Goal: Information Seeking & Learning: Check status

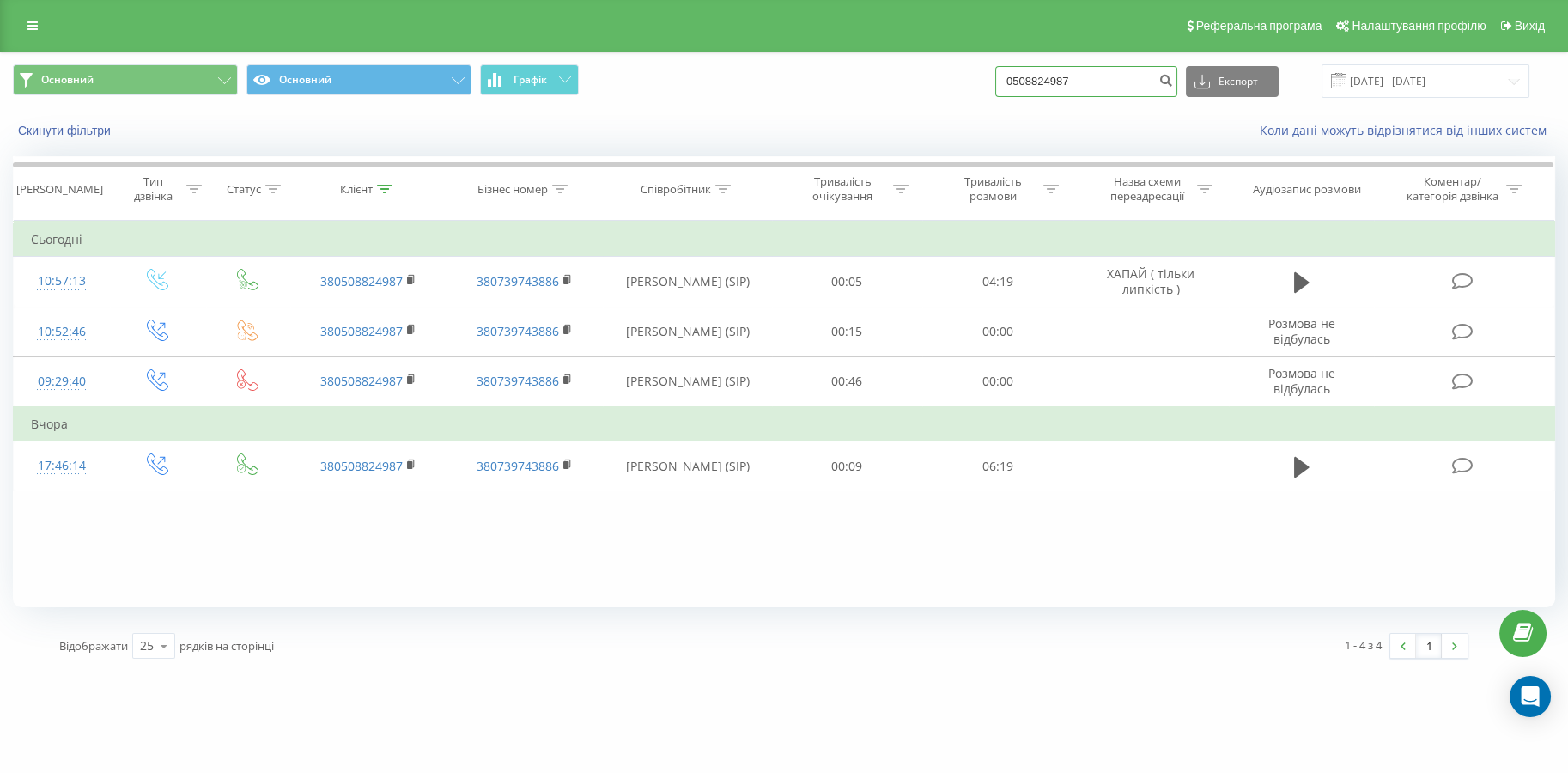
drag, startPoint x: 1117, startPoint y: 90, endPoint x: 955, endPoint y: 81, distance: 162.2
click at [955, 81] on div "Основний Основний Графік 0508824987 Експорт .csv .xls .xlsx 19.05.2025 - 19.08.…" at bounding box center [784, 81] width 1542 height 33
paste input "67)173-94-84"
click at [1049, 85] on input "067)173-94-84" at bounding box center [1086, 82] width 182 height 31
drag, startPoint x: 1097, startPoint y: 80, endPoint x: 761, endPoint y: 84, distance: 336.0
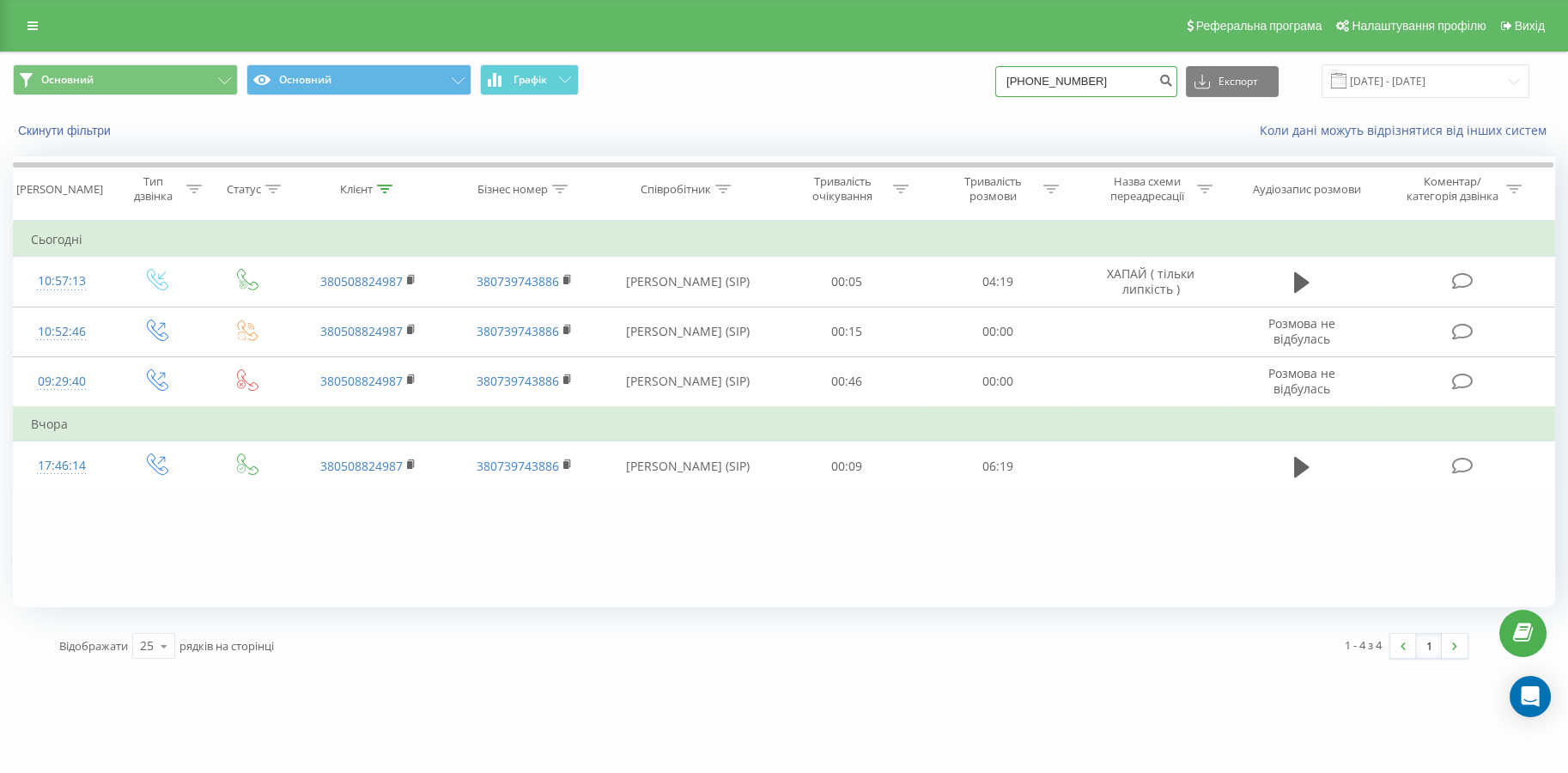
click at [767, 84] on div "Основний Основний Графік 06173-94-84 Експорт .csv .xls .xlsx 19.05.2025 - 19.08…" at bounding box center [784, 81] width 1542 height 33
paste input "7)"
click at [1085, 85] on input "067)173-94-84" at bounding box center [1086, 82] width 182 height 31
click at [1070, 82] on input "067)173-9484" at bounding box center [1086, 82] width 182 height 31
click at [1051, 85] on input "067)1739484" at bounding box center [1086, 82] width 182 height 31
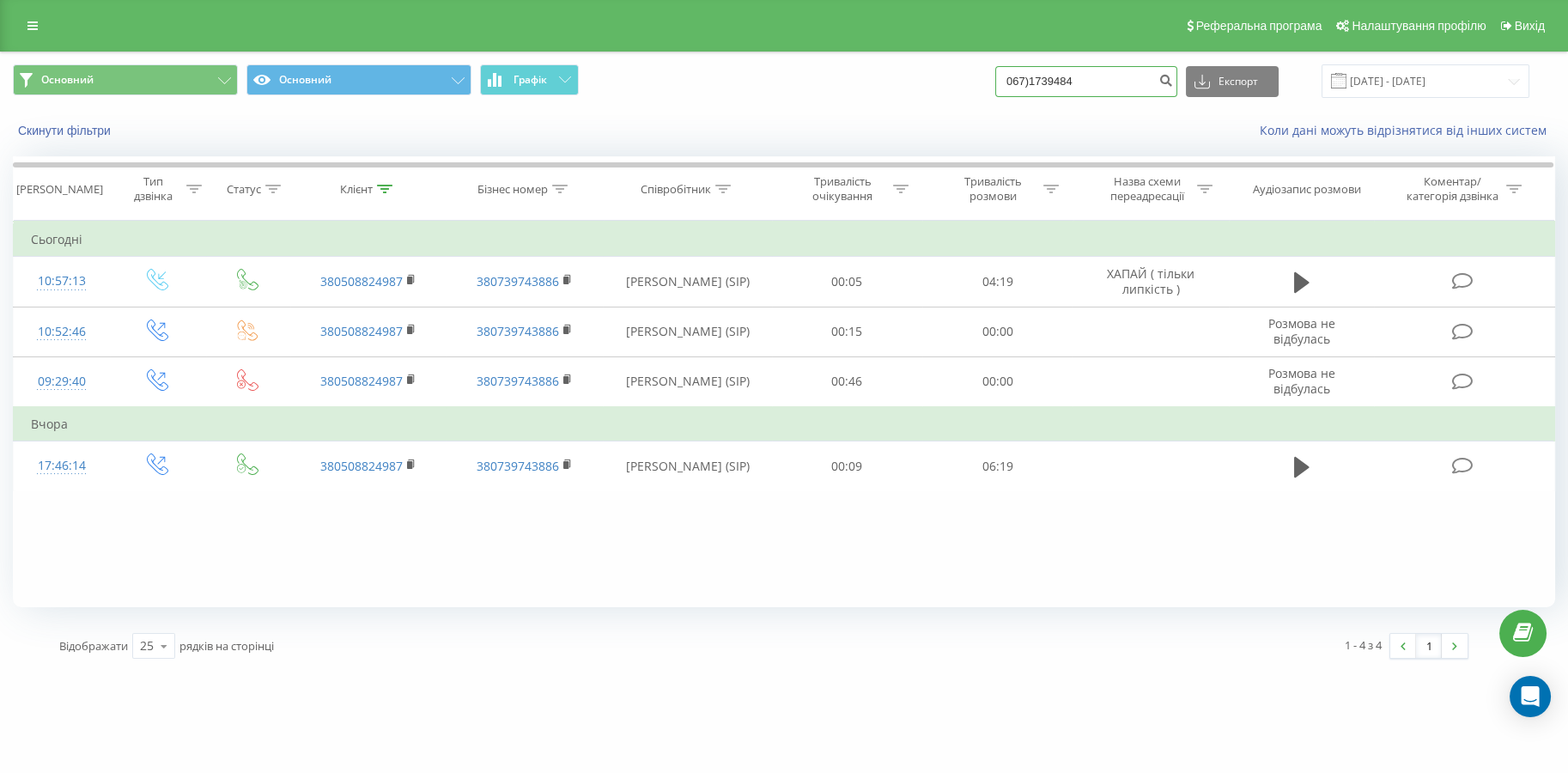
click at [1048, 85] on input "067)1739484" at bounding box center [1086, 82] width 182 height 31
type input "0671739484"
click at [1173, 83] on icon "submit" at bounding box center [1165, 78] width 15 height 10
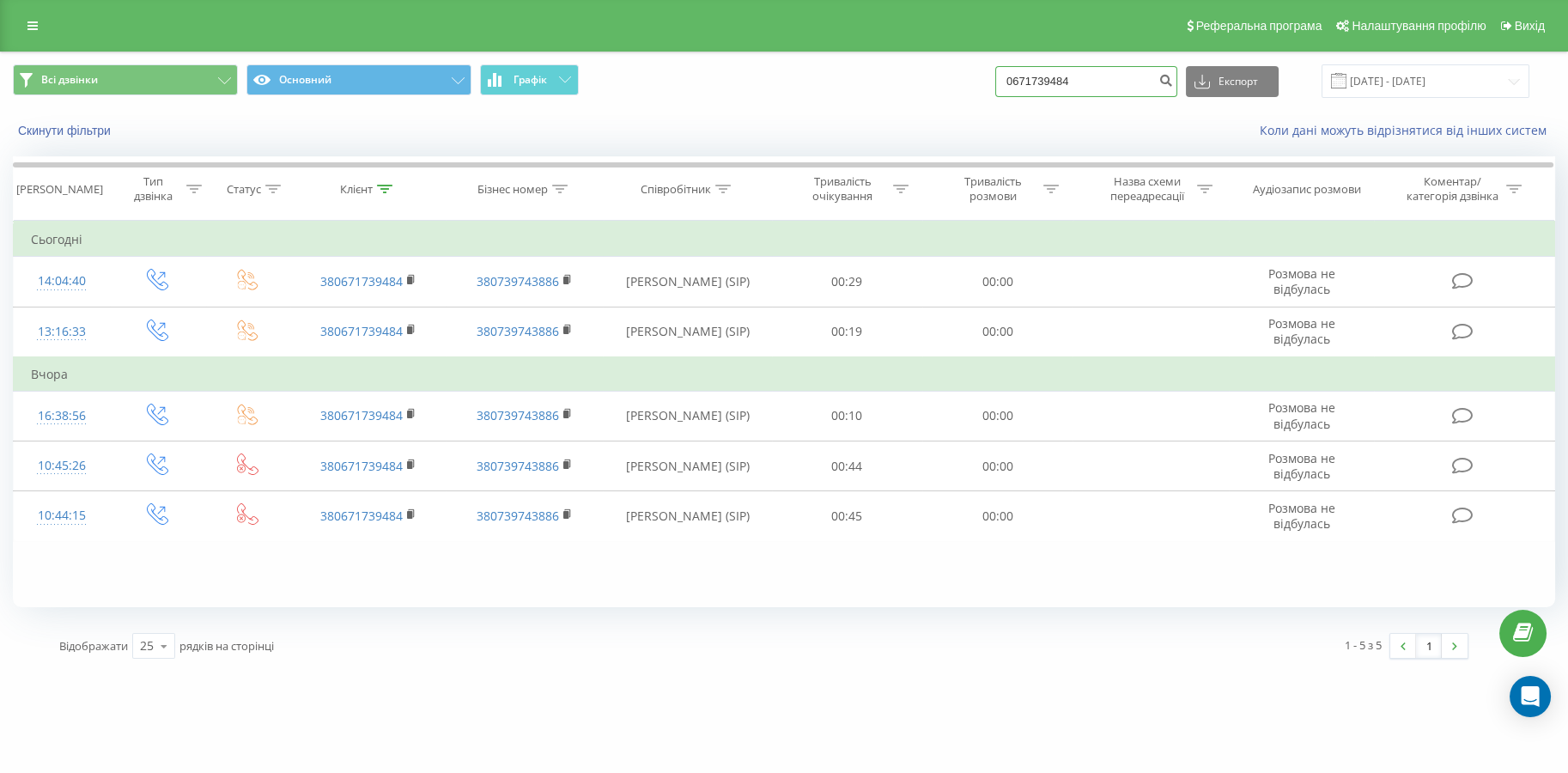
drag, startPoint x: 1153, startPoint y: 78, endPoint x: 886, endPoint y: 60, distance: 267.6
click at [886, 60] on div "Всі дзвінки Основний Графік 0671739484 Експорт .csv .xls .xlsx 19.05.2025 - 19.…" at bounding box center [784, 81] width 1566 height 58
paste input "977480035"
type input "0977480035"
click at [1171, 82] on icon "submit" at bounding box center [1165, 78] width 15 height 10
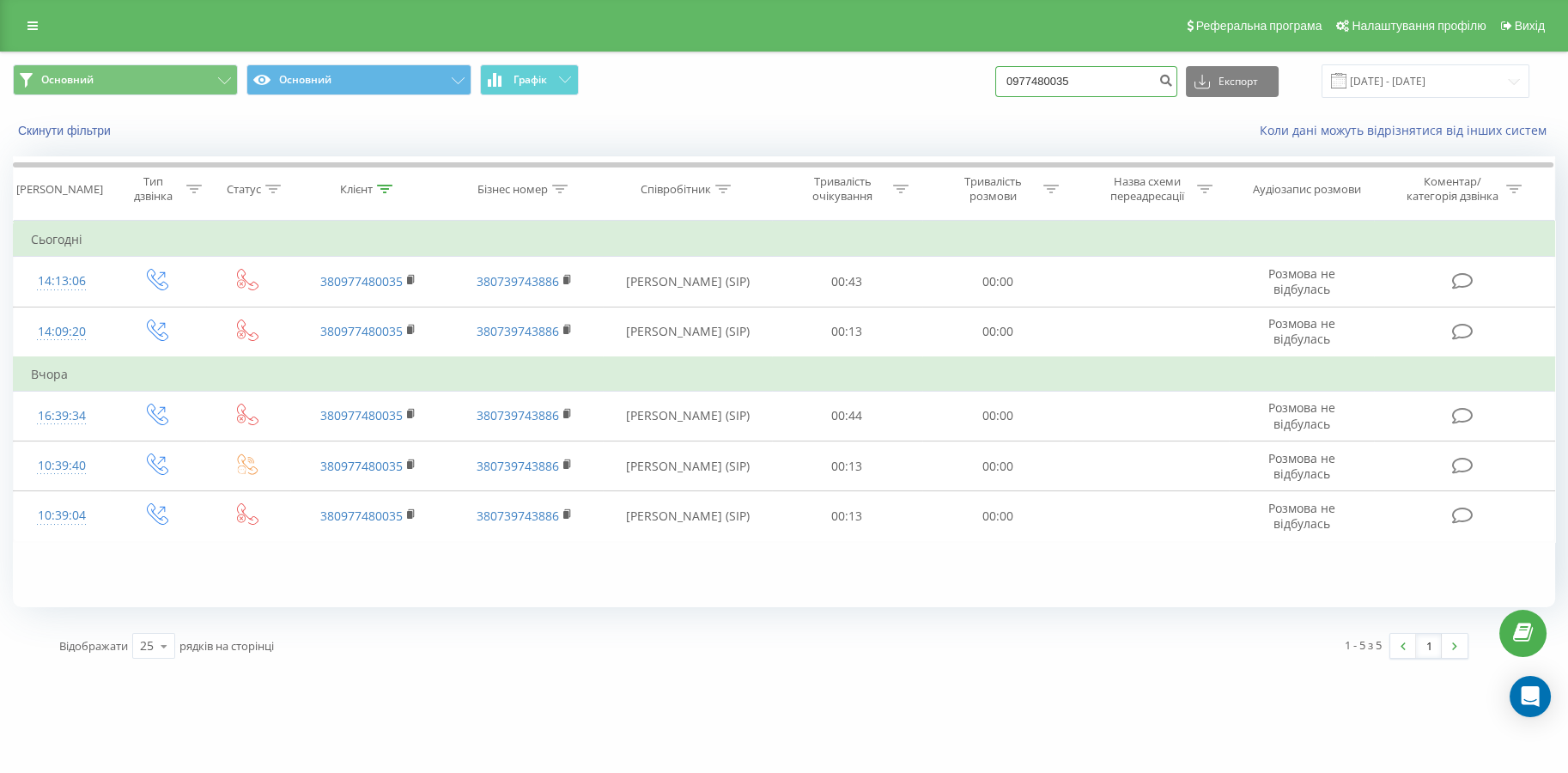
drag, startPoint x: 1113, startPoint y: 77, endPoint x: 928, endPoint y: 73, distance: 185.0
click at [928, 73] on div "Основний Основний Графік 0977480035 Експорт .csv .xls .xlsx 19.05.2025 - 19.08.…" at bounding box center [784, 81] width 1542 height 33
paste input "9) 498-60-43"
click at [1051, 88] on input "099) 498-60-43" at bounding box center [1086, 82] width 182 height 31
click at [1062, 85] on input "099498-60-43" at bounding box center [1086, 82] width 182 height 31
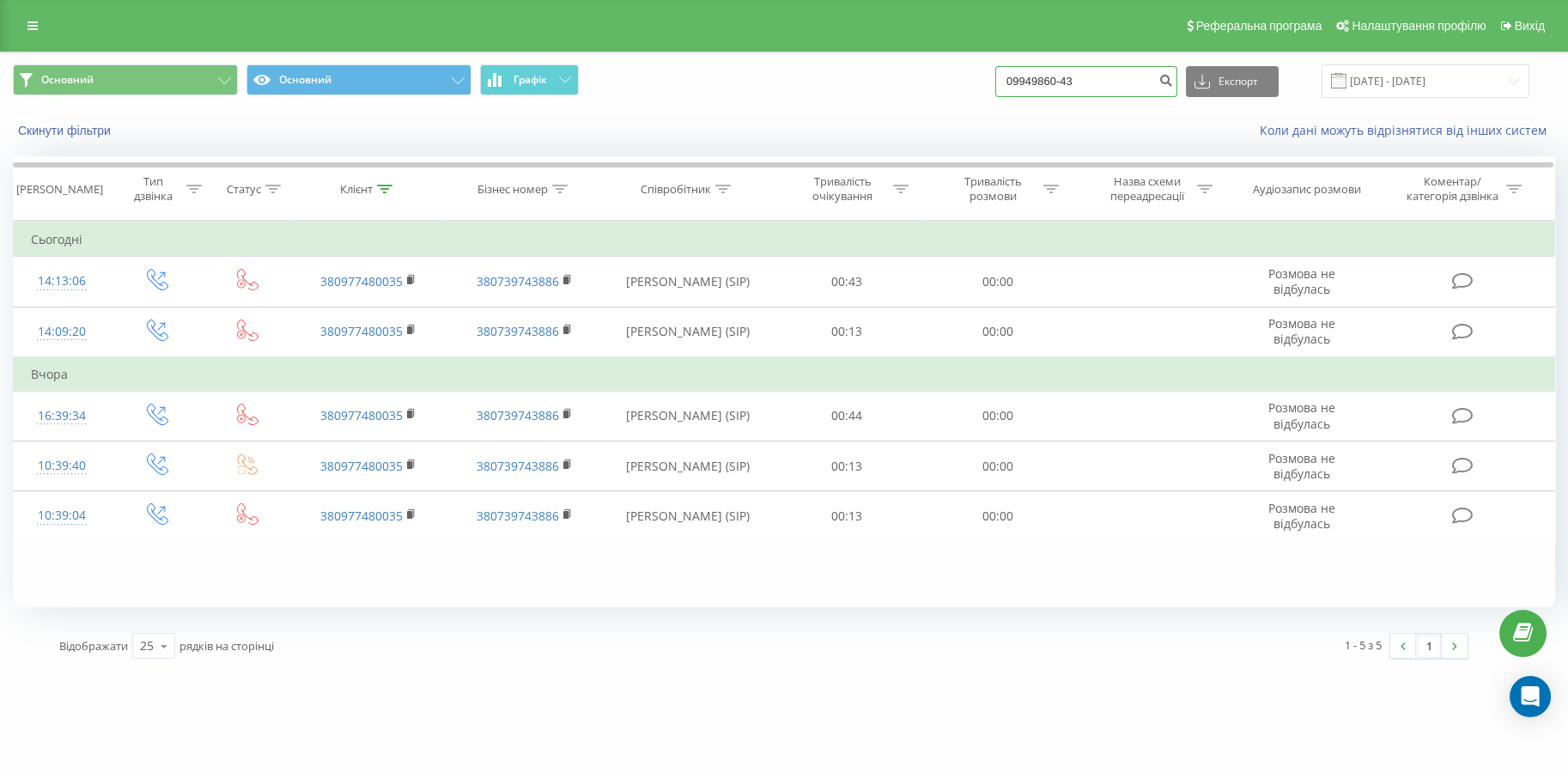
click at [1075, 84] on input "09949860-43" at bounding box center [1086, 82] width 182 height 31
type input "0994986043"
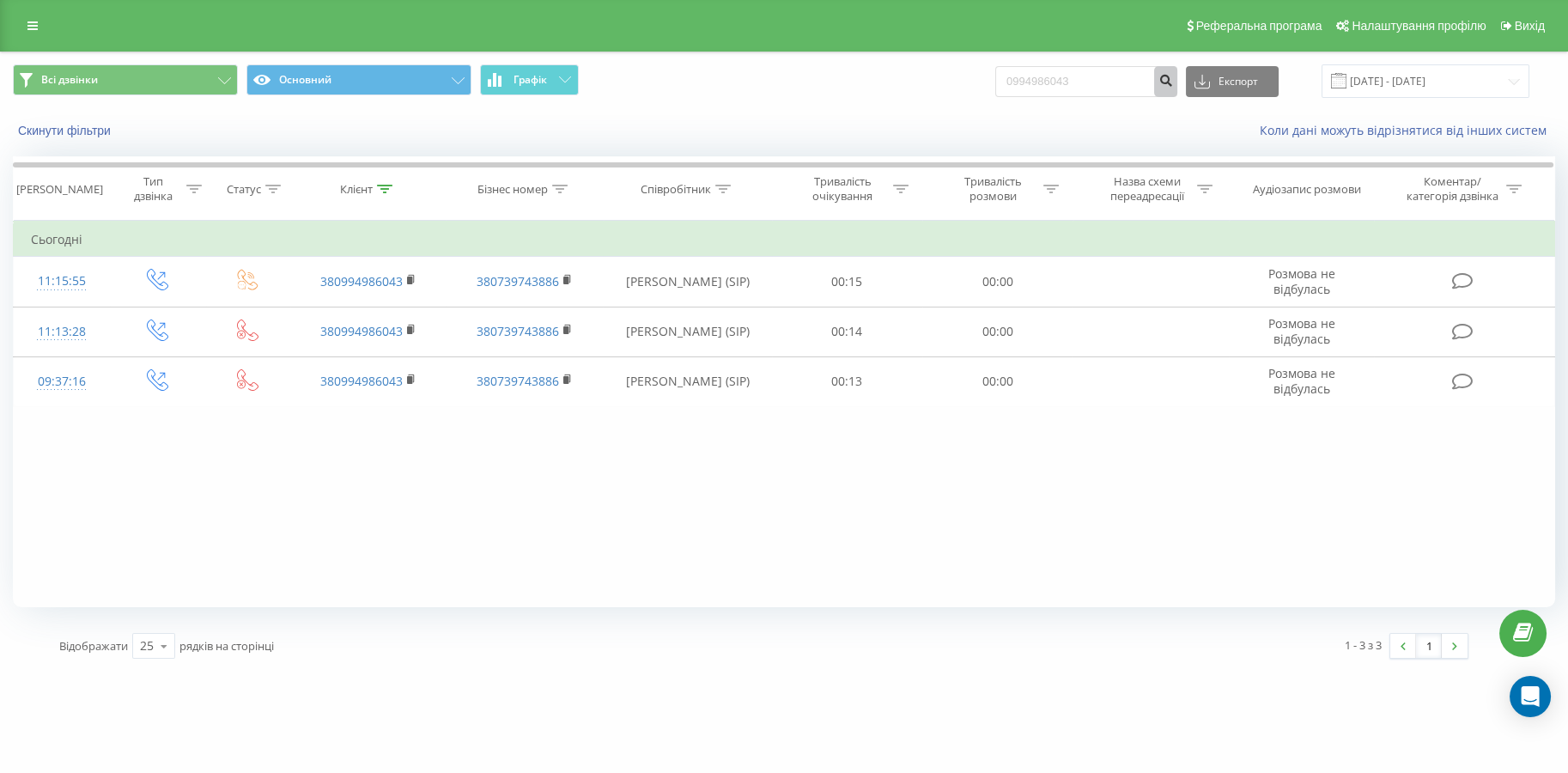
click at [1172, 83] on icon "submit" at bounding box center [1165, 78] width 15 height 10
drag, startPoint x: 1008, startPoint y: 94, endPoint x: 867, endPoint y: 88, distance: 141.1
click at [867, 88] on div "Всі дзвінки Основний Графік 0994986043 Експорт .csv .xls .xlsx 19.05.2025 - 19.…" at bounding box center [784, 81] width 1542 height 33
paste input "8) 233-68-77"
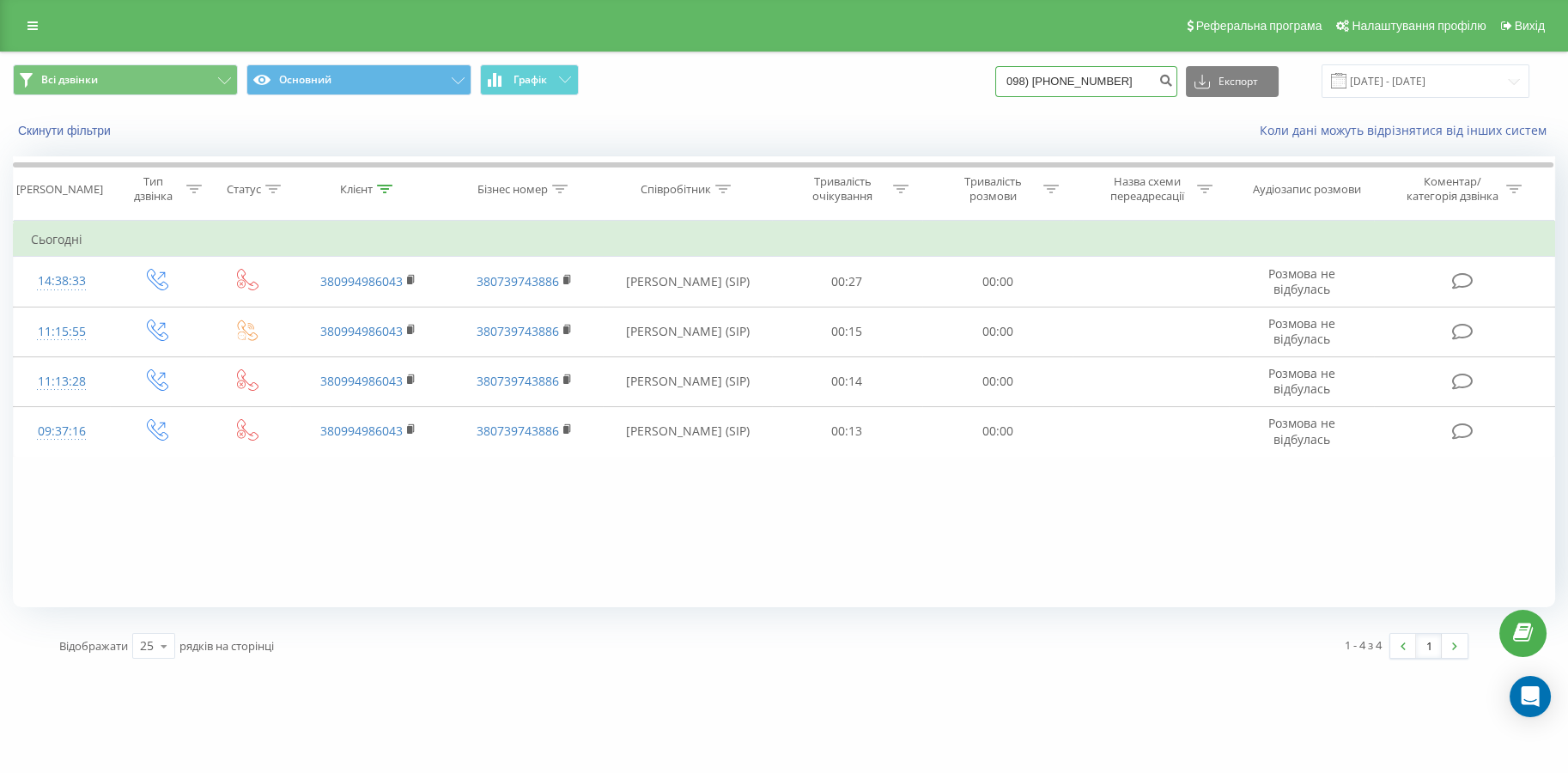
click at [1048, 87] on input "098) 233-68-77" at bounding box center [1086, 82] width 182 height 31
click at [1065, 84] on input "098233-68-77" at bounding box center [1086, 82] width 182 height 31
click at [1079, 89] on input "09823368-77" at bounding box center [1086, 82] width 182 height 31
type input "0982336877"
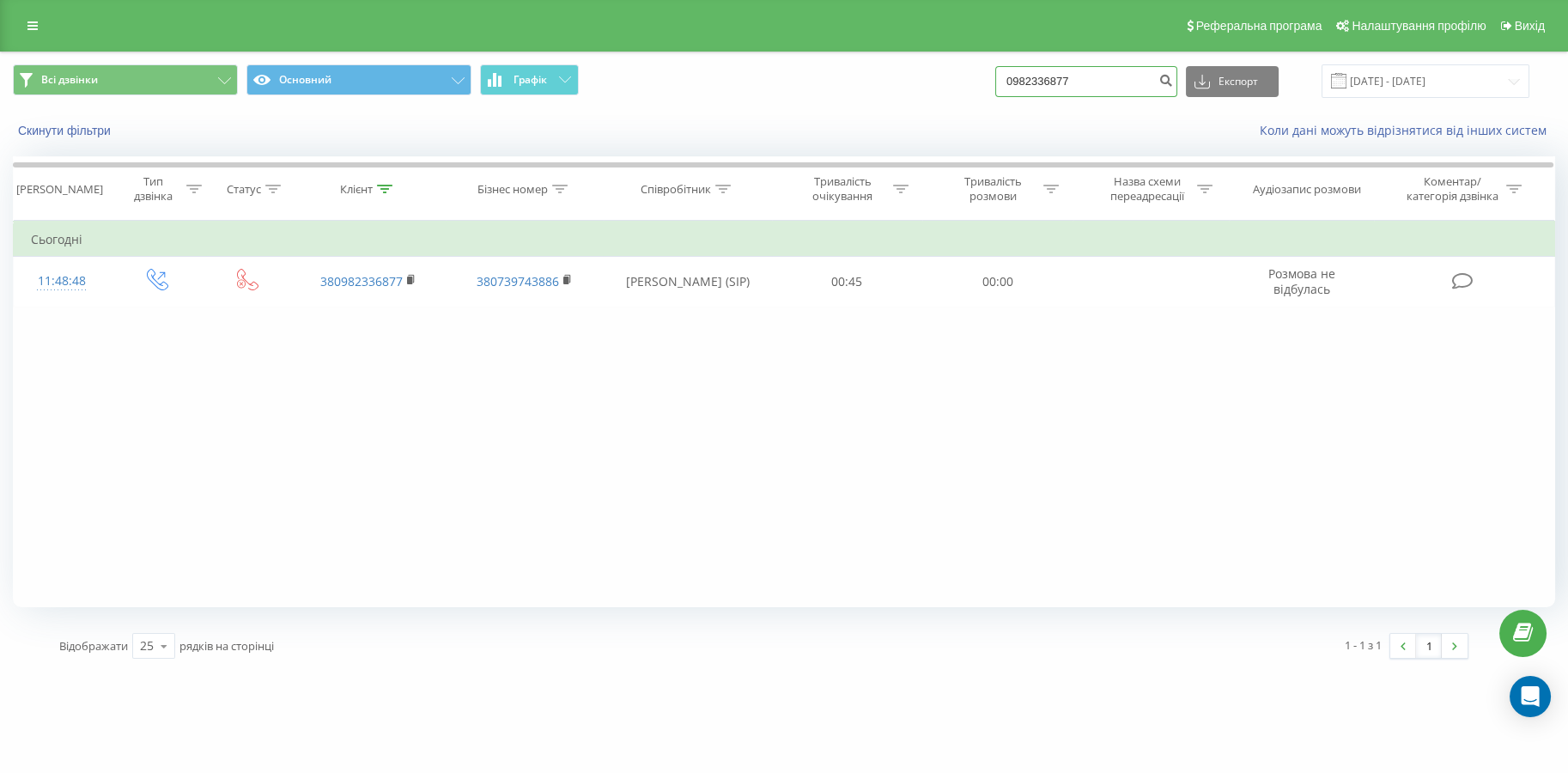
drag, startPoint x: 1108, startPoint y: 84, endPoint x: 990, endPoint y: 83, distance: 118.0
click at [990, 83] on div "Всі дзвінки Основний Графік 0982336877 Експорт .csv .xls .xlsx [DATE] - [DATE]" at bounding box center [784, 81] width 1542 height 33
click at [1173, 80] on icon "submit" at bounding box center [1165, 78] width 15 height 10
drag, startPoint x: 1096, startPoint y: 73, endPoint x: 1061, endPoint y: 73, distance: 35.0
click at [1058, 73] on input "0982336877" at bounding box center [1086, 82] width 182 height 31
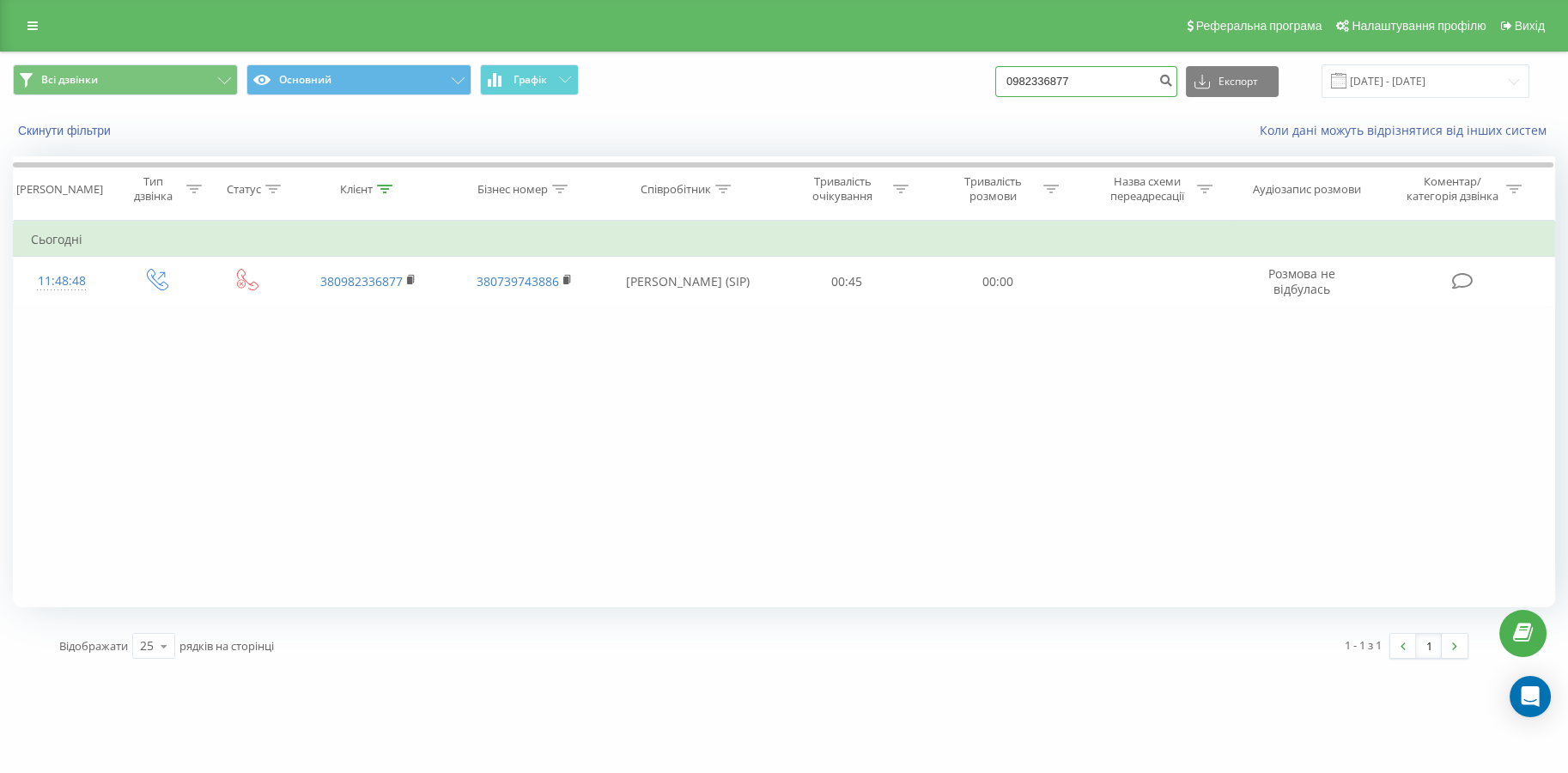
paste input "096) 080-77-"
drag, startPoint x: 1102, startPoint y: 77, endPoint x: 915, endPoint y: 79, distance: 187.0
click at [899, 79] on div "Всі дзвінки Основний Графік 098233096) 080-77-77 Експорт .csv .xls .xlsx 19.05.…" at bounding box center [784, 81] width 1542 height 33
drag, startPoint x: 1151, startPoint y: 76, endPoint x: 841, endPoint y: 75, distance: 310.0
click at [829, 73] on div "Всі дзвінки Основний Графік 098233096) 080-77-77 Експорт .csv .xls .xlsx 19.05.…" at bounding box center [784, 81] width 1542 height 33
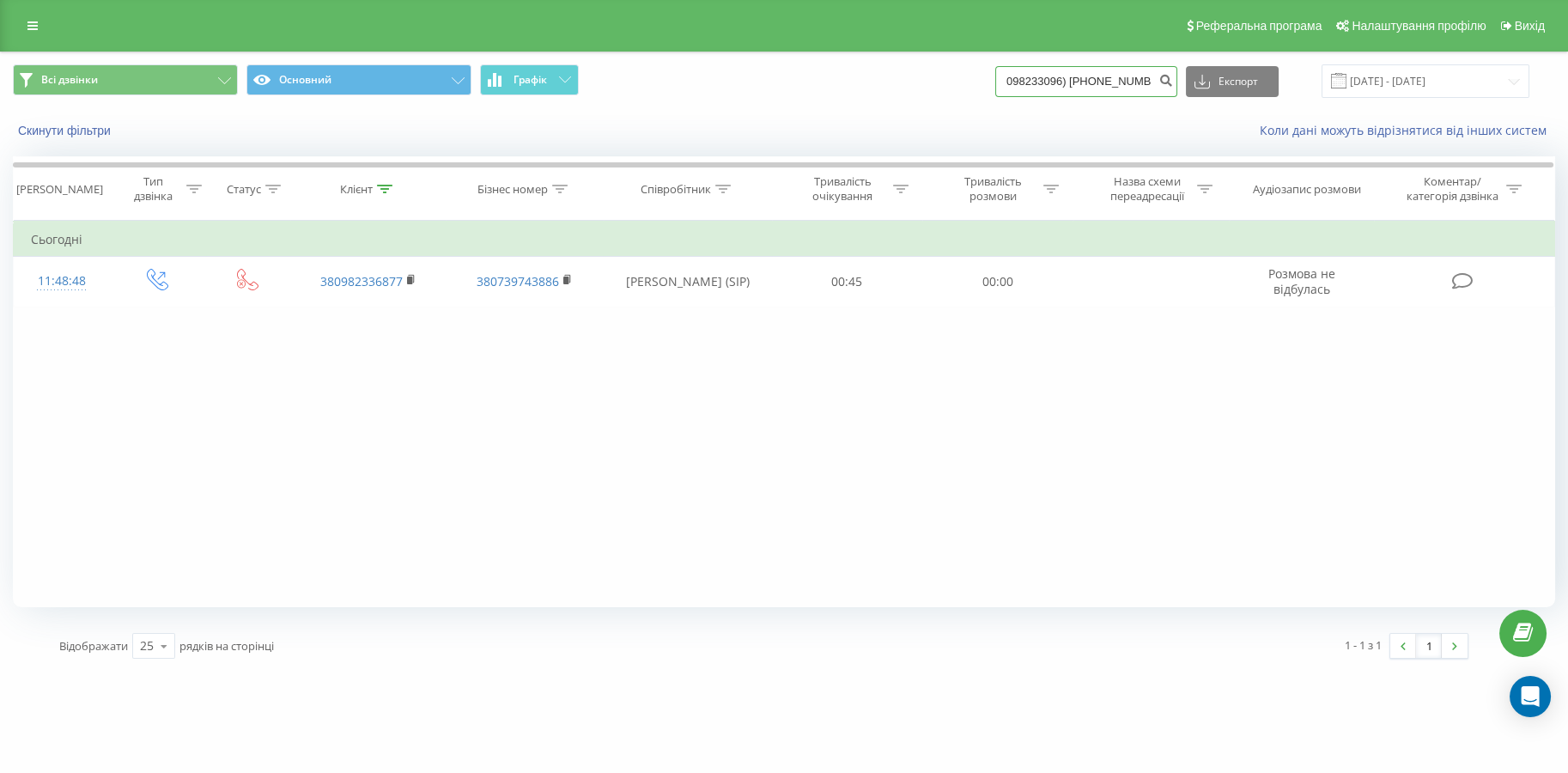
paste input
click at [1048, 84] on input "096) 080-77-77" at bounding box center [1086, 82] width 182 height 31
click at [1066, 79] on input "096080-77-77" at bounding box center [1086, 82] width 182 height 31
click at [1077, 90] on input "09608077-77" at bounding box center [1086, 82] width 182 height 31
type input "0960807777"
